Goal: Transaction & Acquisition: Purchase product/service

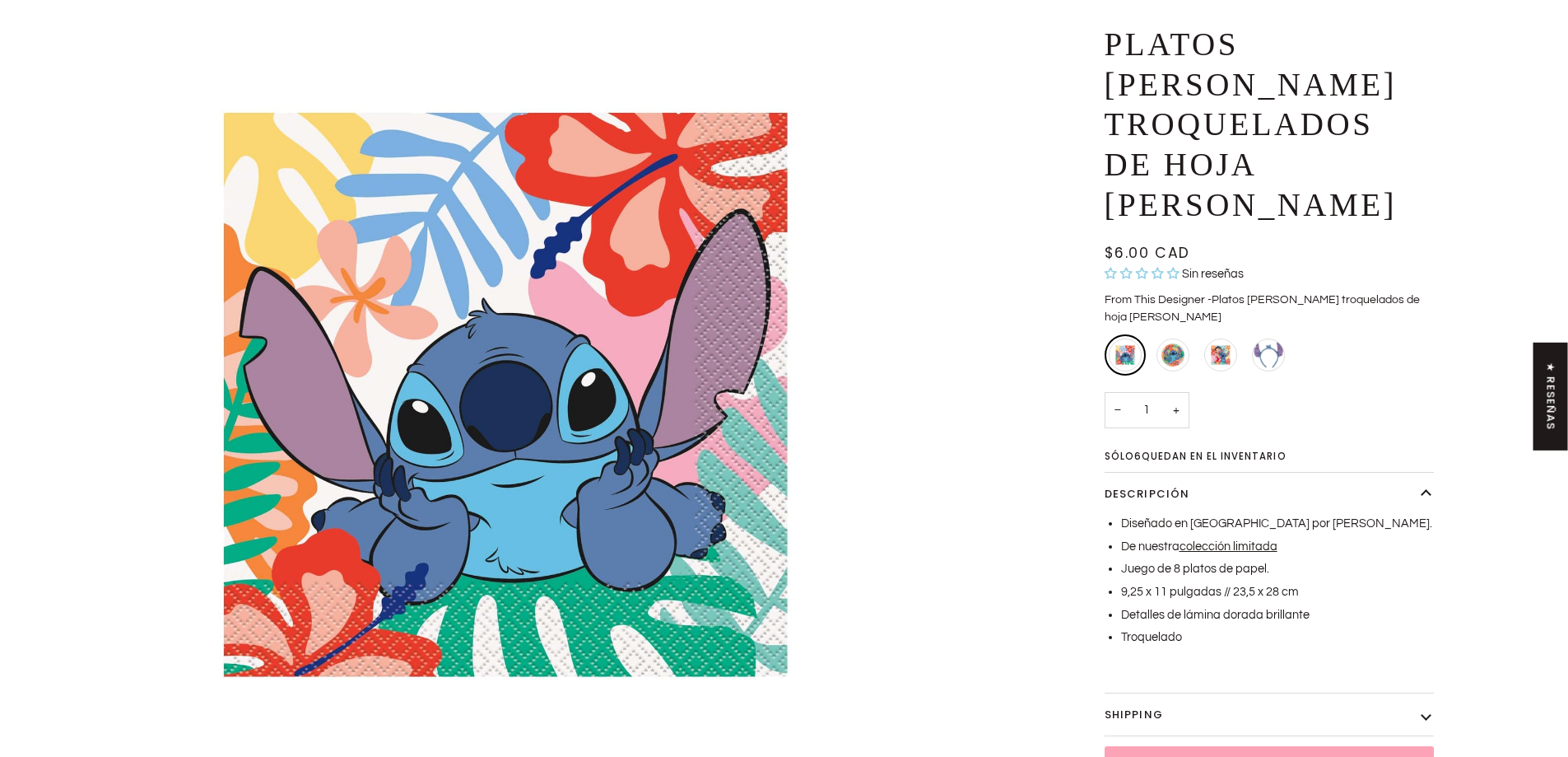
scroll to position [247, 0]
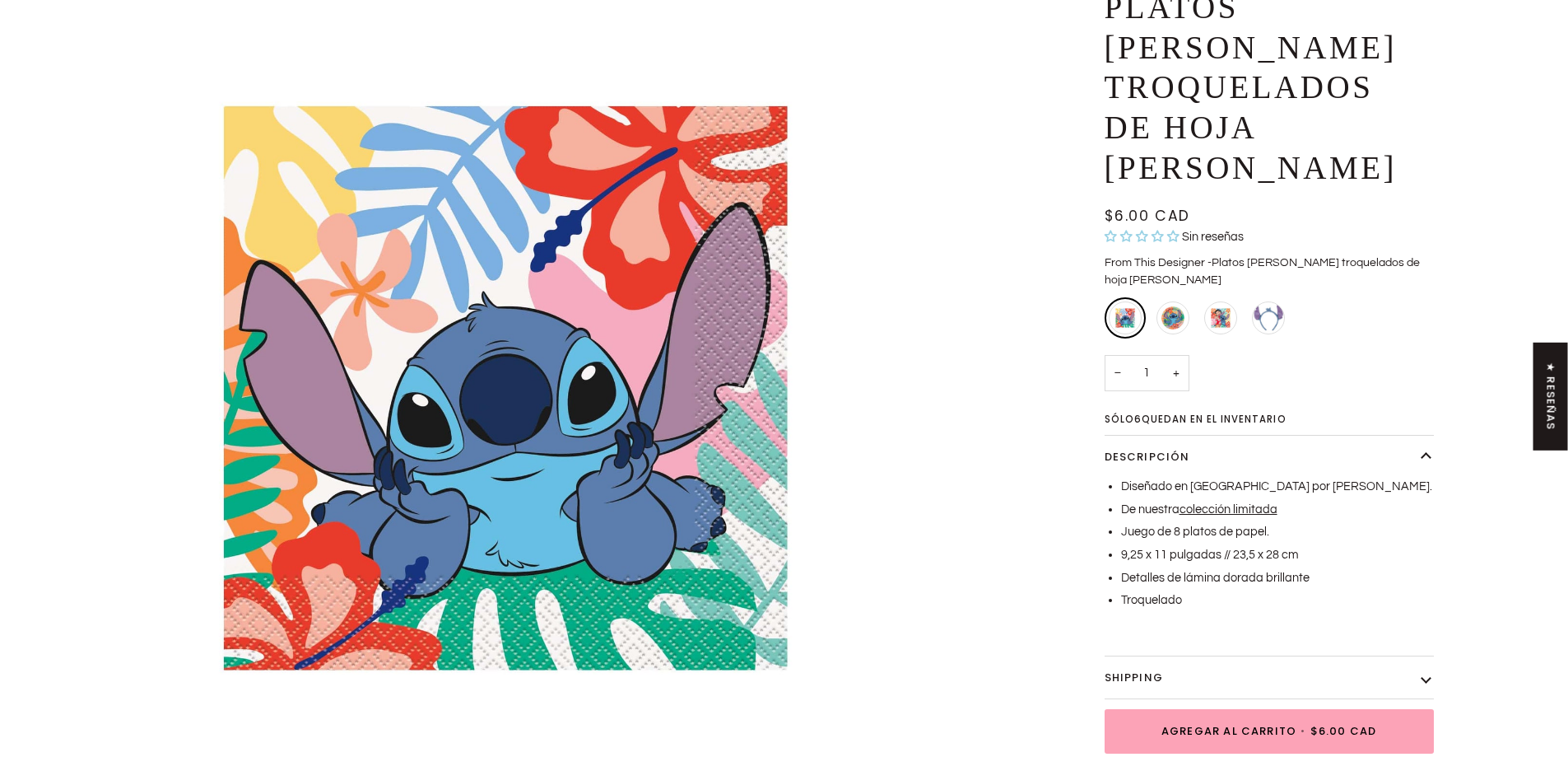
click at [775, 292] on img "Lilo and Stitch party napkins featuring Stitch character on tropical Hawaiian f…" at bounding box center [506, 388] width 928 height 929
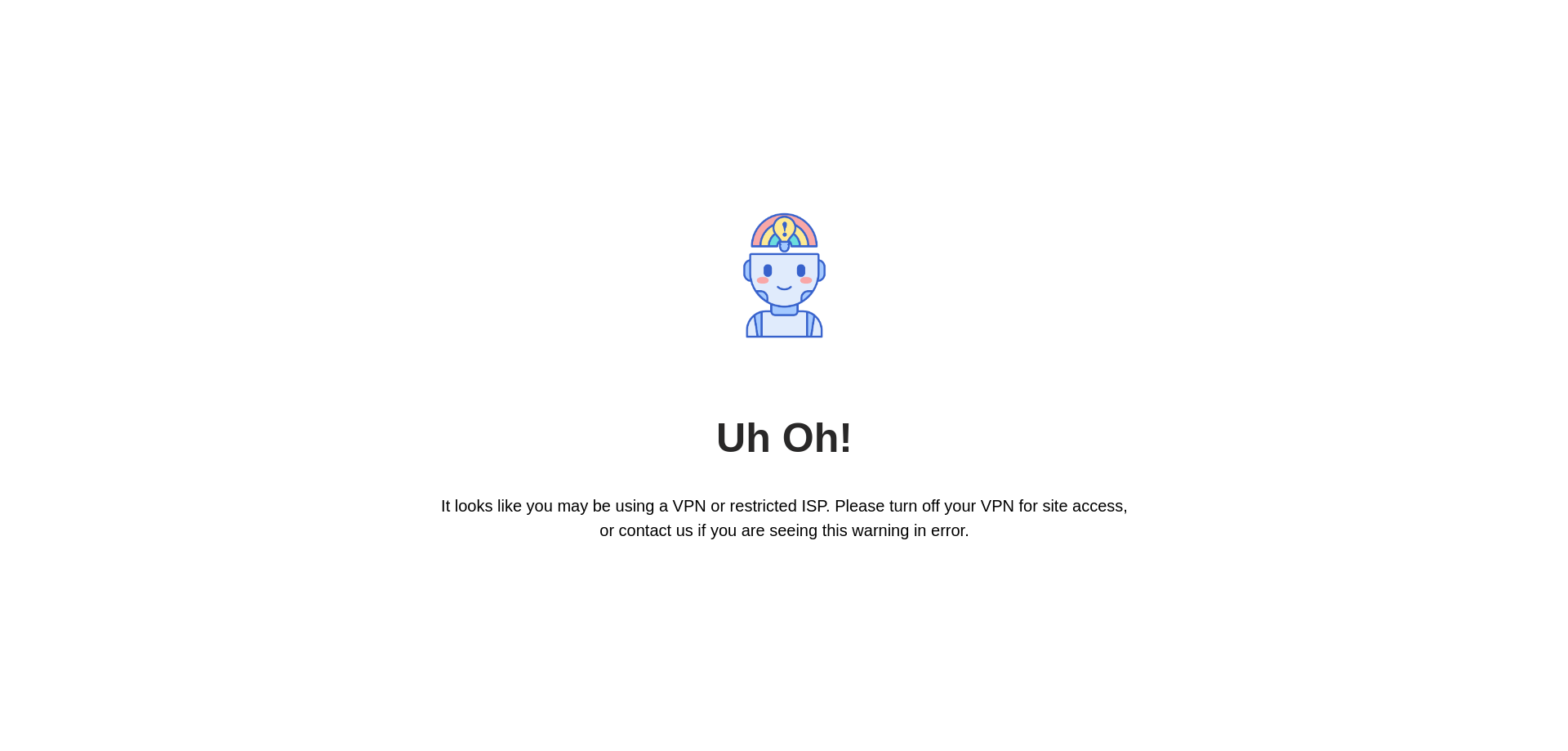
scroll to position [0, 0]
click at [565, 95] on div "Uh Oh! It looks like you may be using a VPN or restricted ISP. Please turn off …" at bounding box center [784, 376] width 1568 height 751
